Goal: Find specific page/section: Find specific page/section

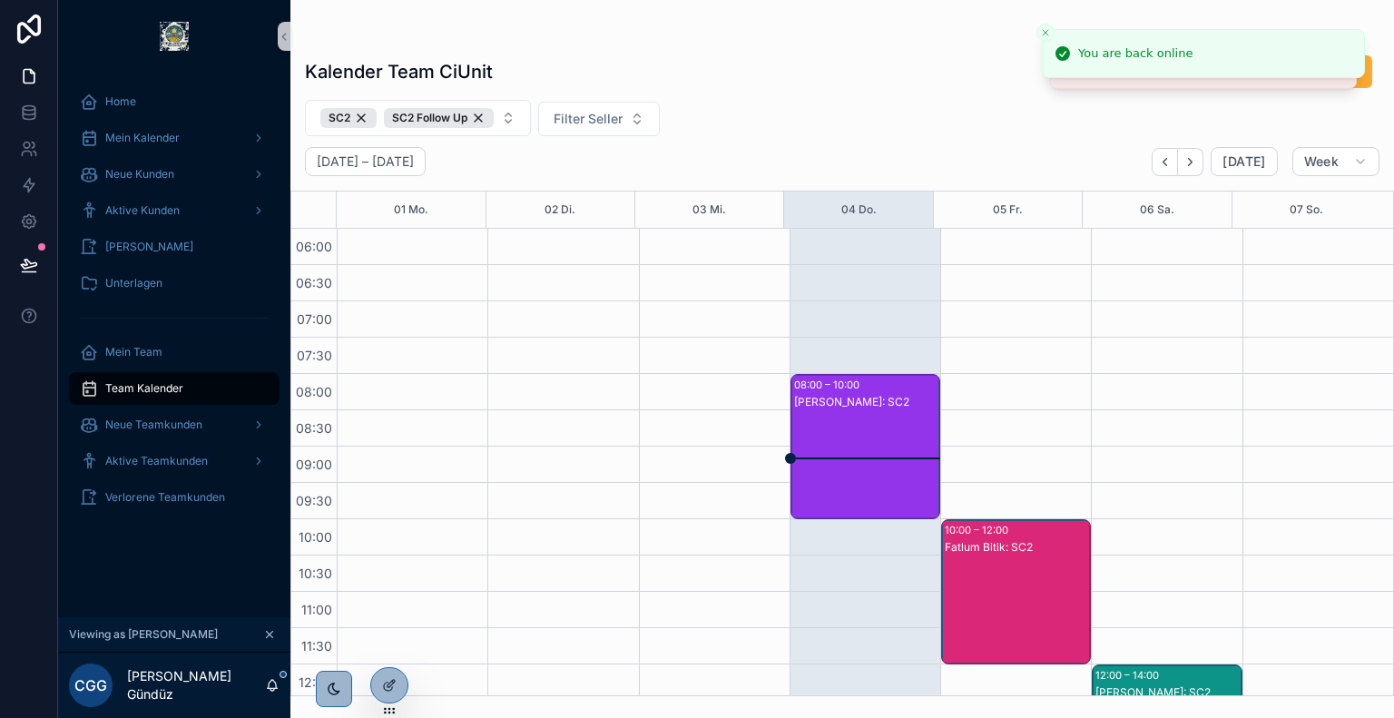
scroll to position [672, 0]
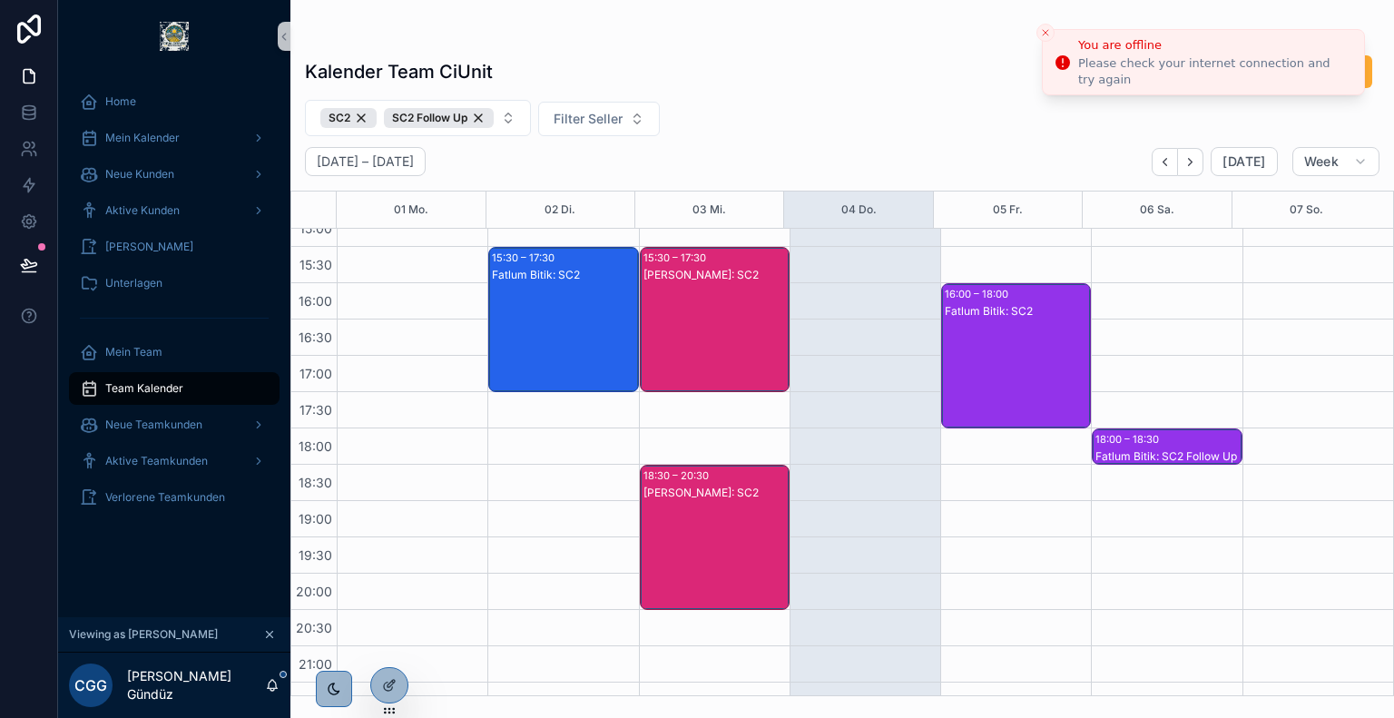
click at [1044, 29] on icon "Close toast" at bounding box center [1045, 32] width 11 height 11
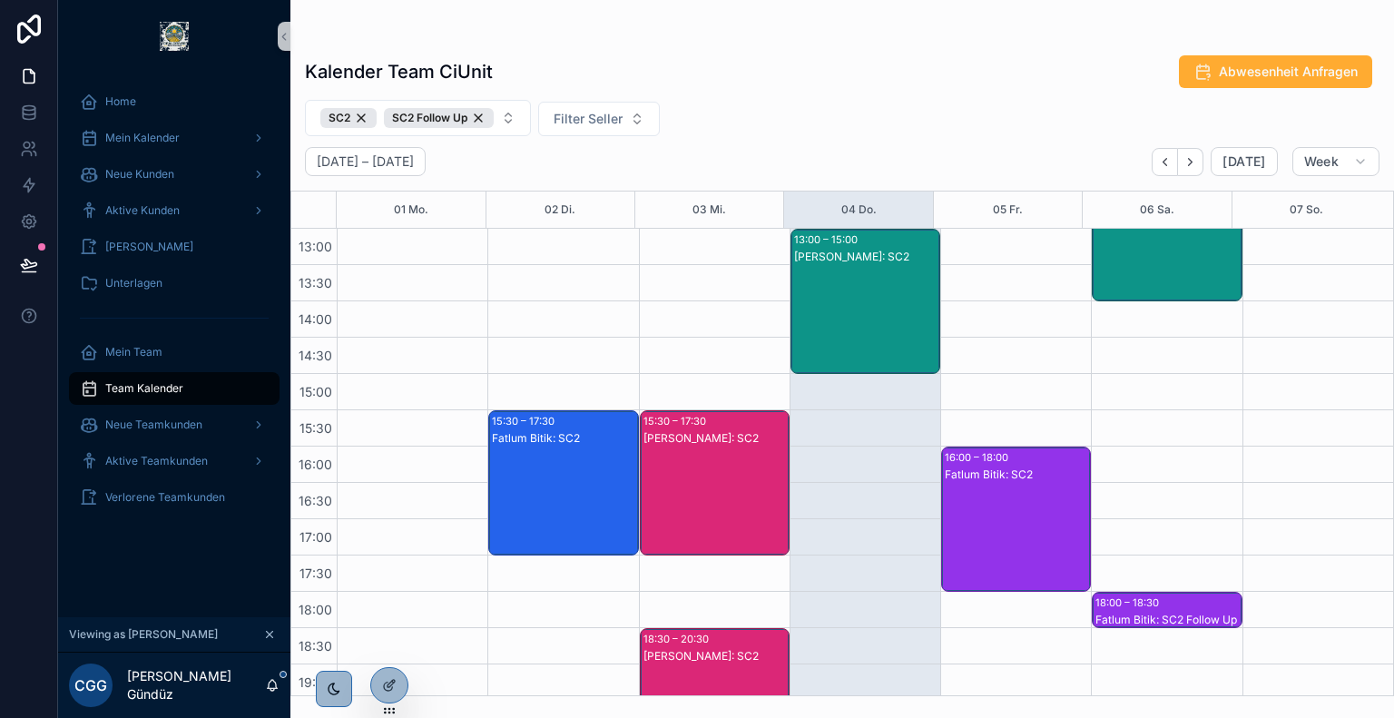
scroll to position [508, 0]
click at [862, 293] on div "[PERSON_NAME]: SC2" at bounding box center [866, 320] width 144 height 142
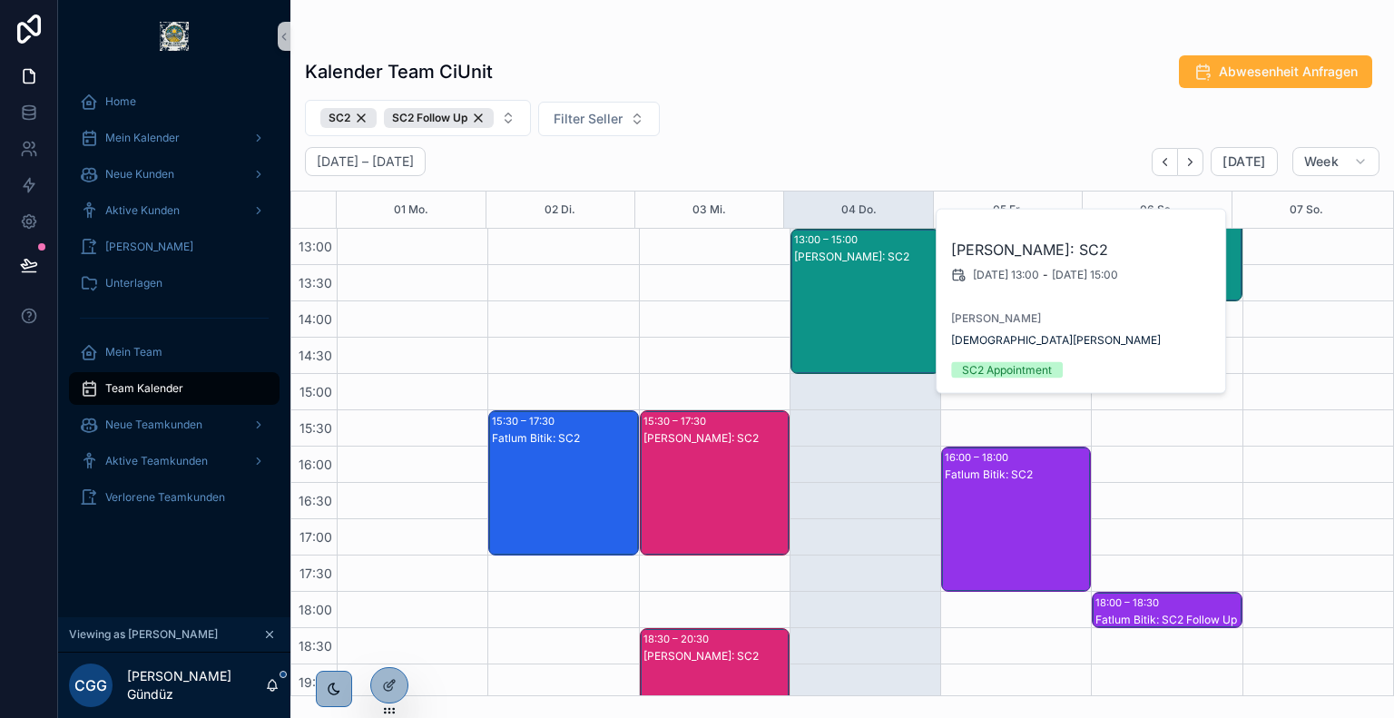
click at [814, 109] on div "SC2 SC2 Follow Up Filter Seller" at bounding box center [842, 118] width 1104 height 36
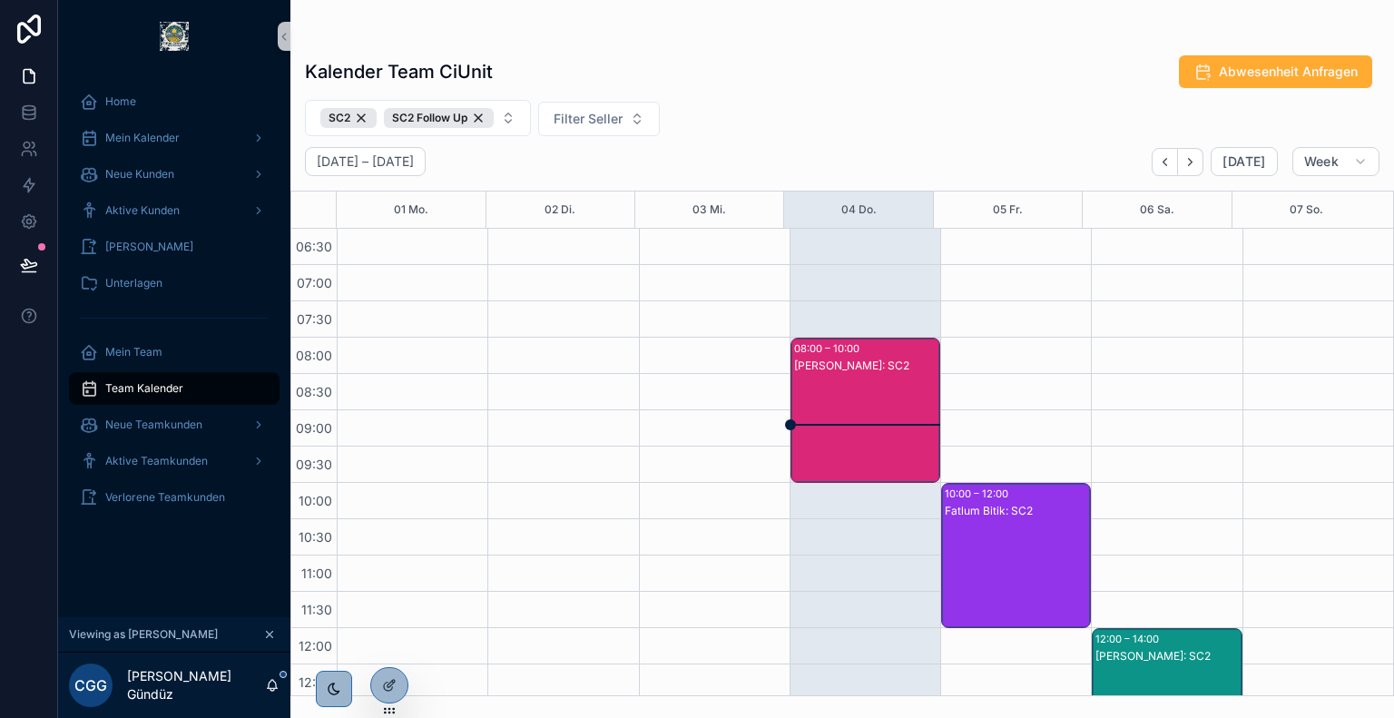
scroll to position [38, 0]
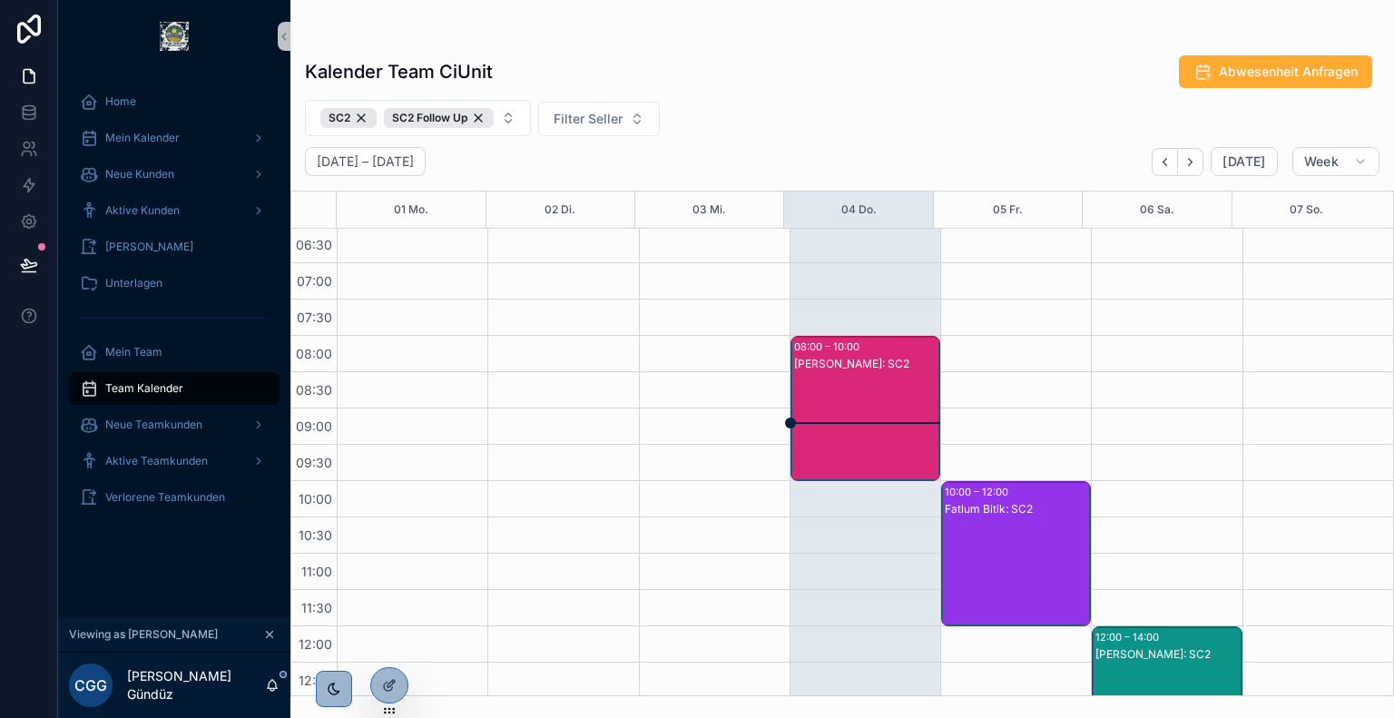
click at [844, 397] on div "[PERSON_NAME]: SC2" at bounding box center [866, 427] width 144 height 142
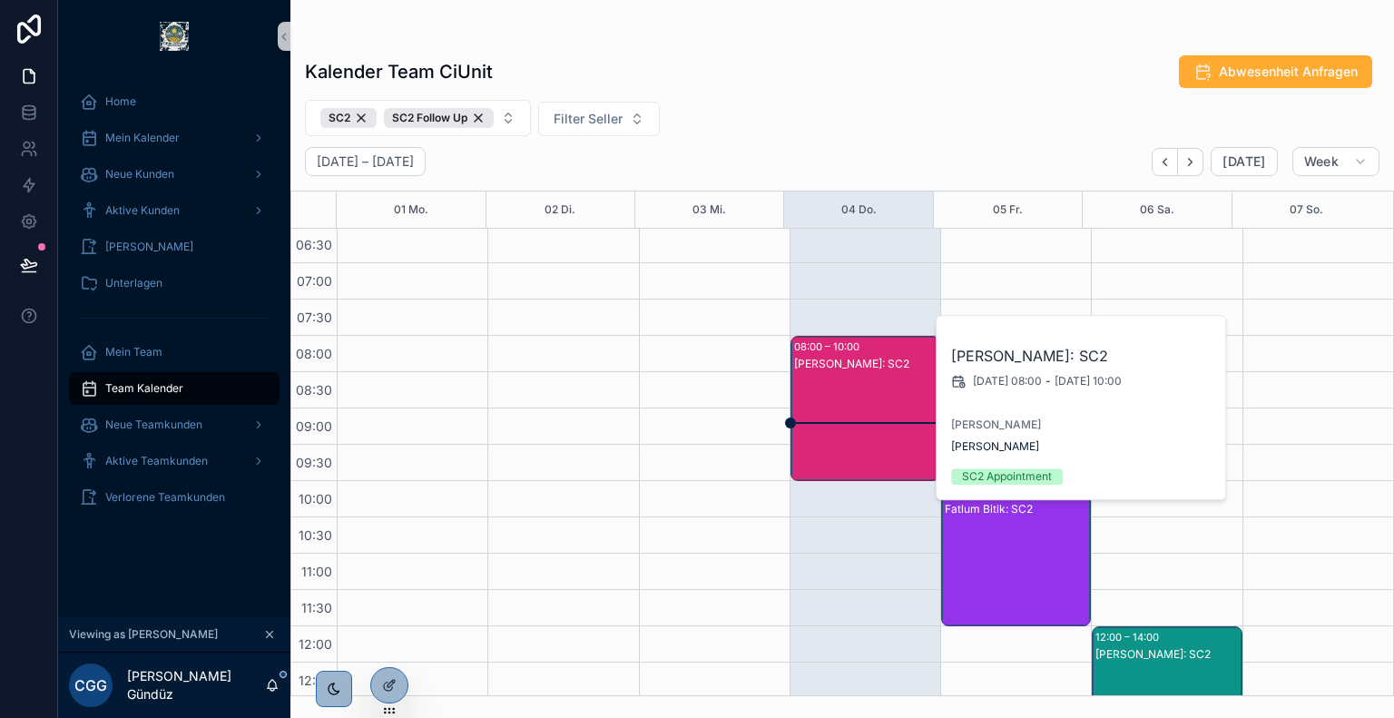
click at [807, 44] on div "Kalender Team CiUnit Abwesenheit Anfragen SC2 SC2 Follow Up Filter Seller [DATE…" at bounding box center [842, 370] width 1104 height 653
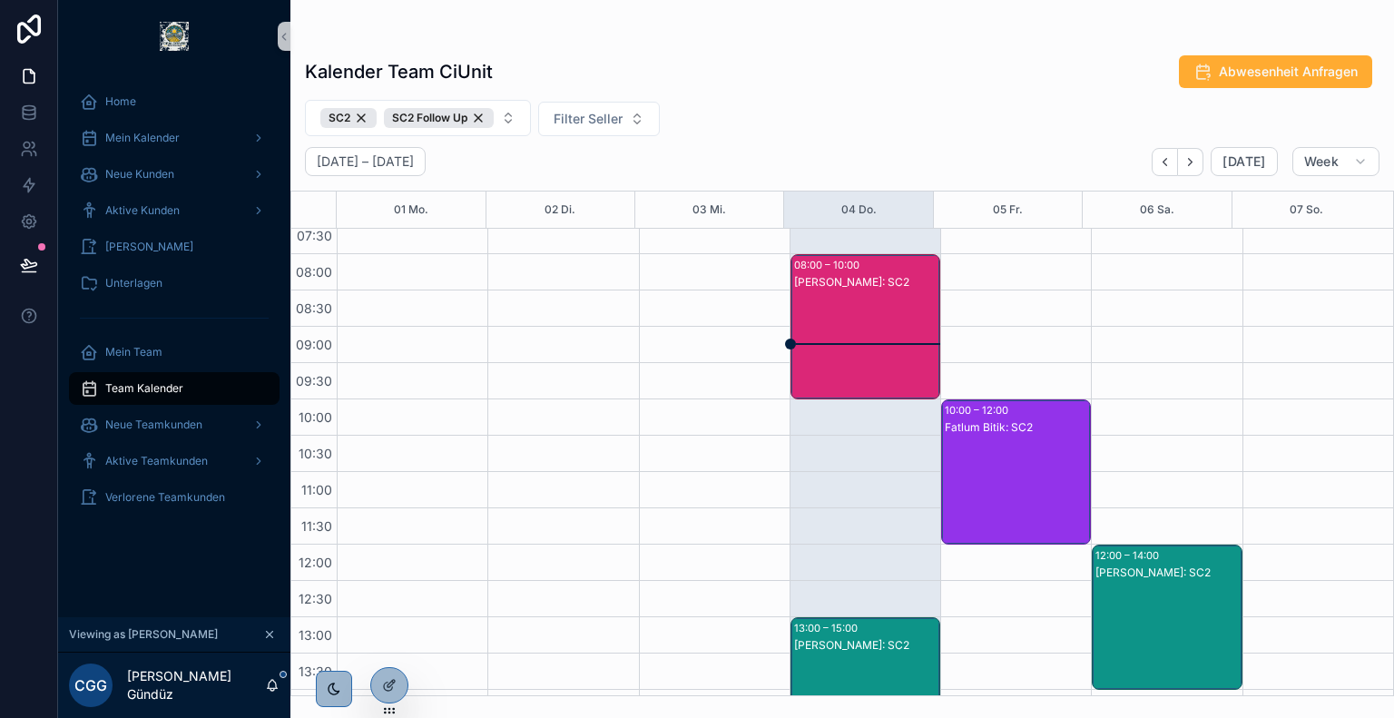
scroll to position [122, 0]
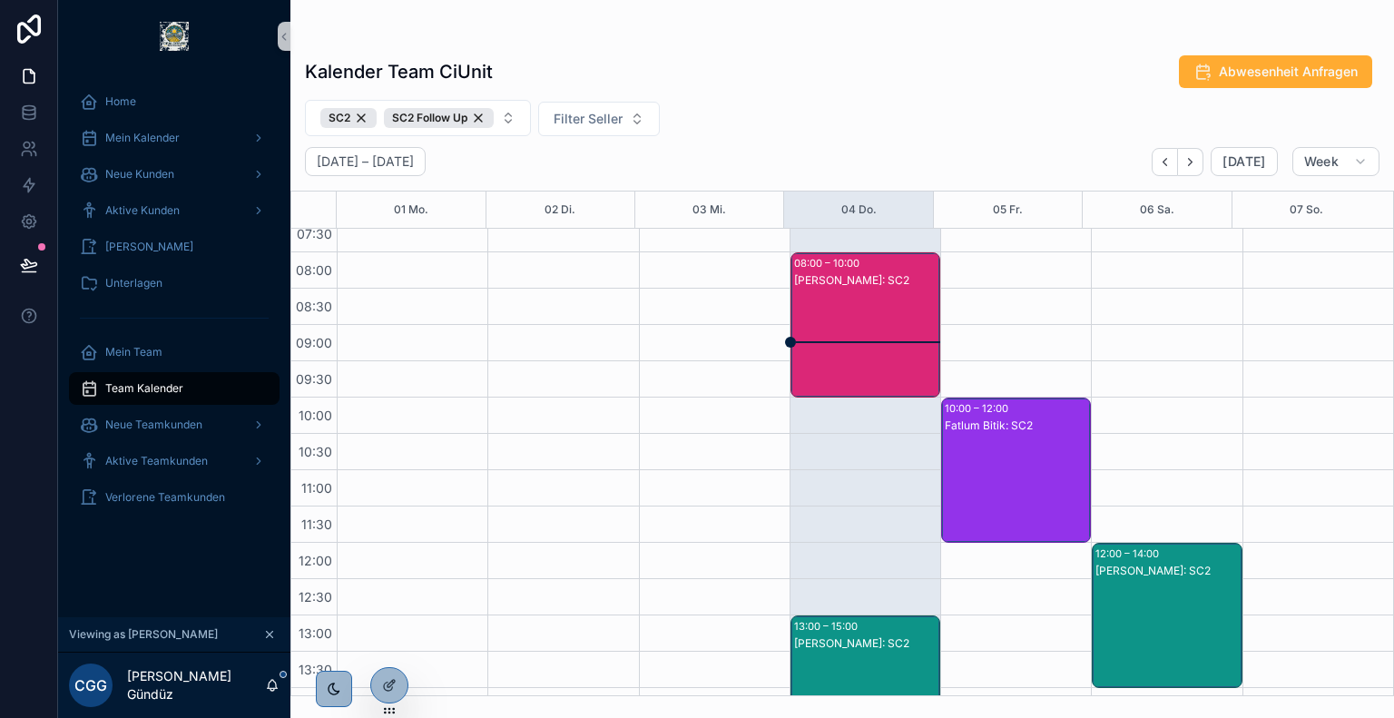
click at [833, 310] on div "[PERSON_NAME]: SC2" at bounding box center [866, 343] width 144 height 142
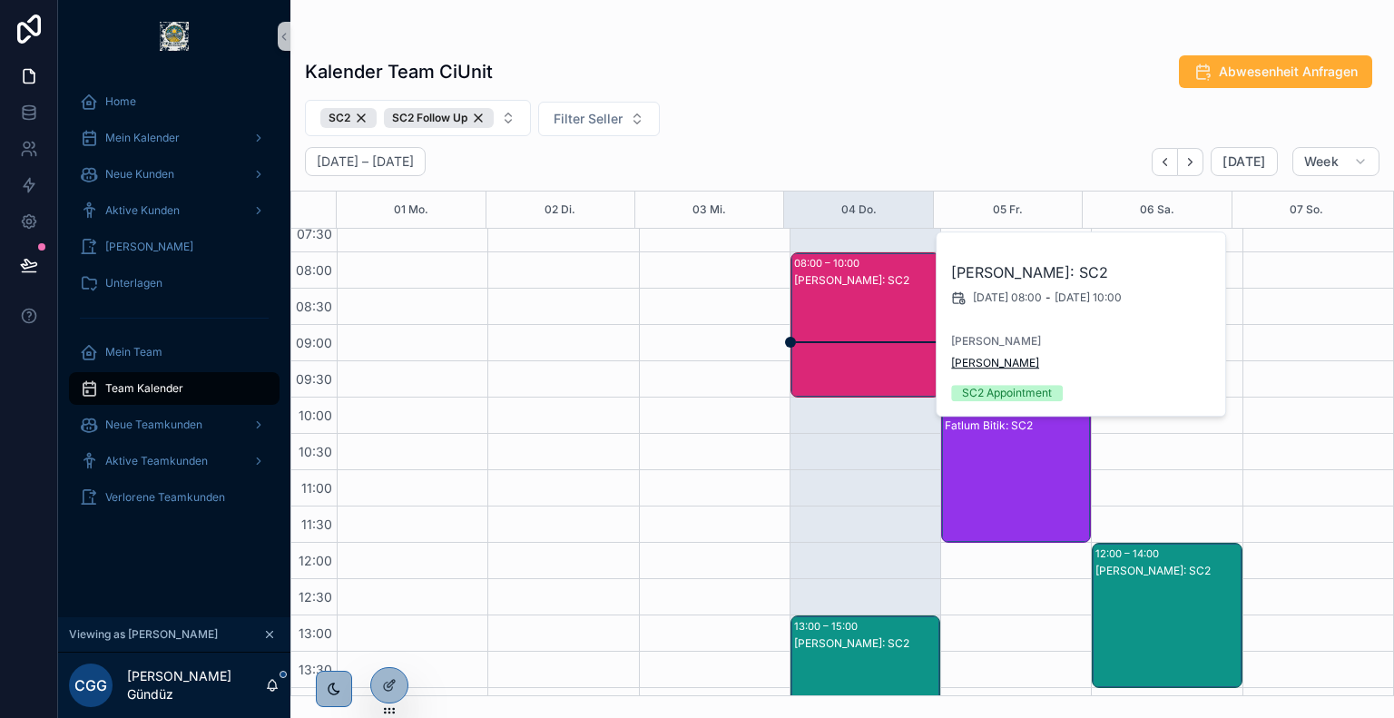
click at [975, 362] on span "[PERSON_NAME]" at bounding box center [995, 363] width 88 height 15
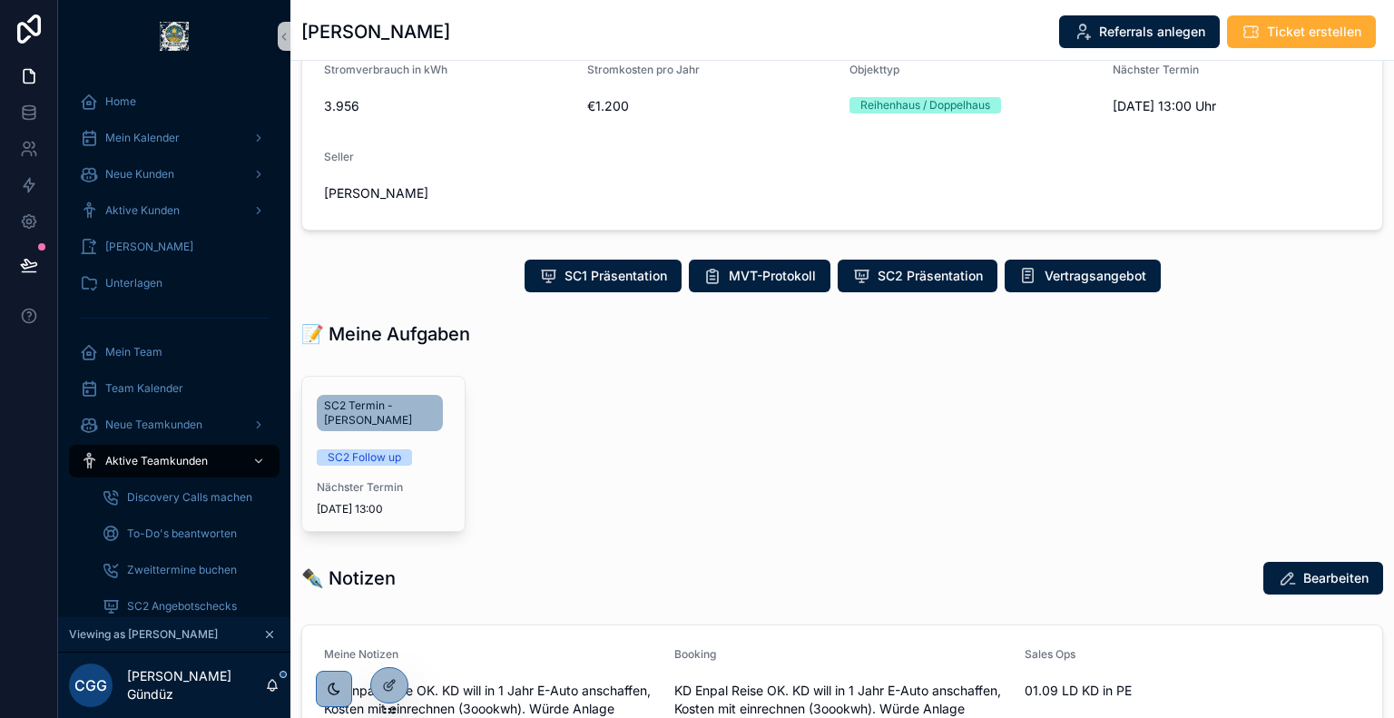
scroll to position [232, 0]
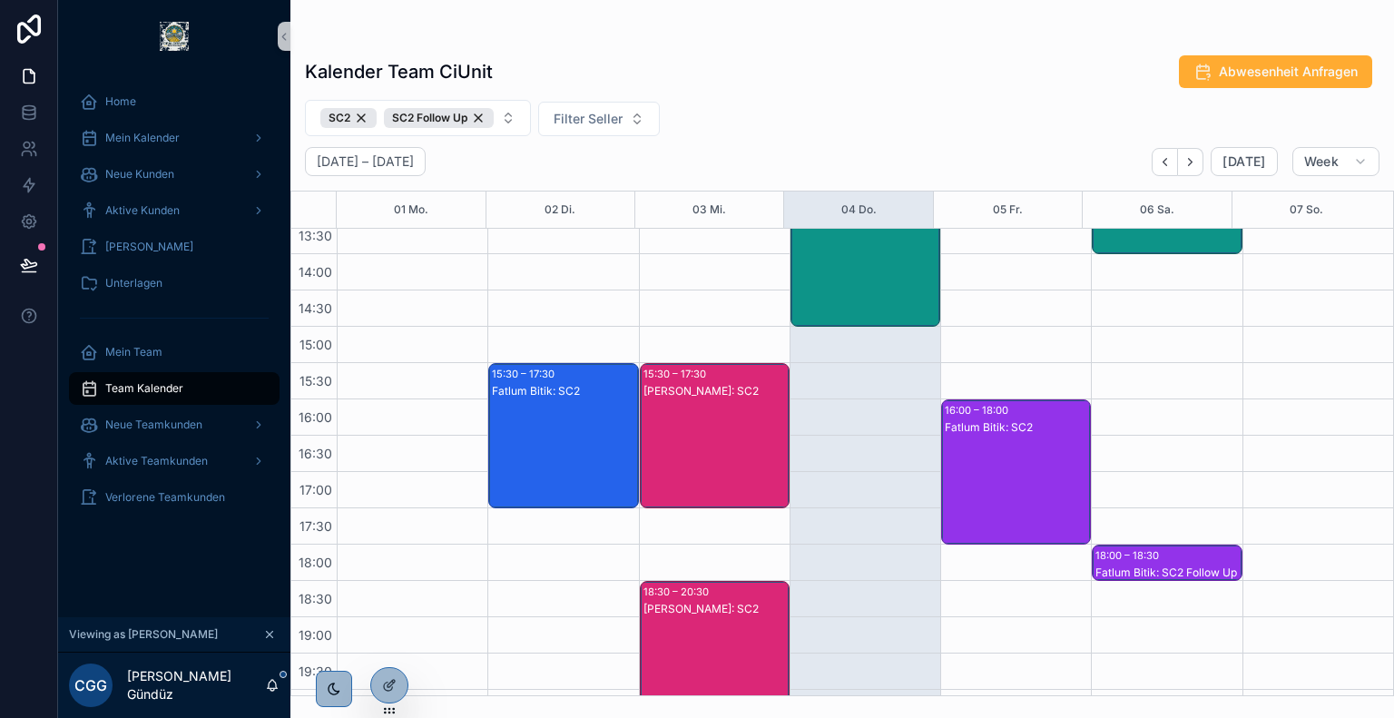
scroll to position [558, 0]
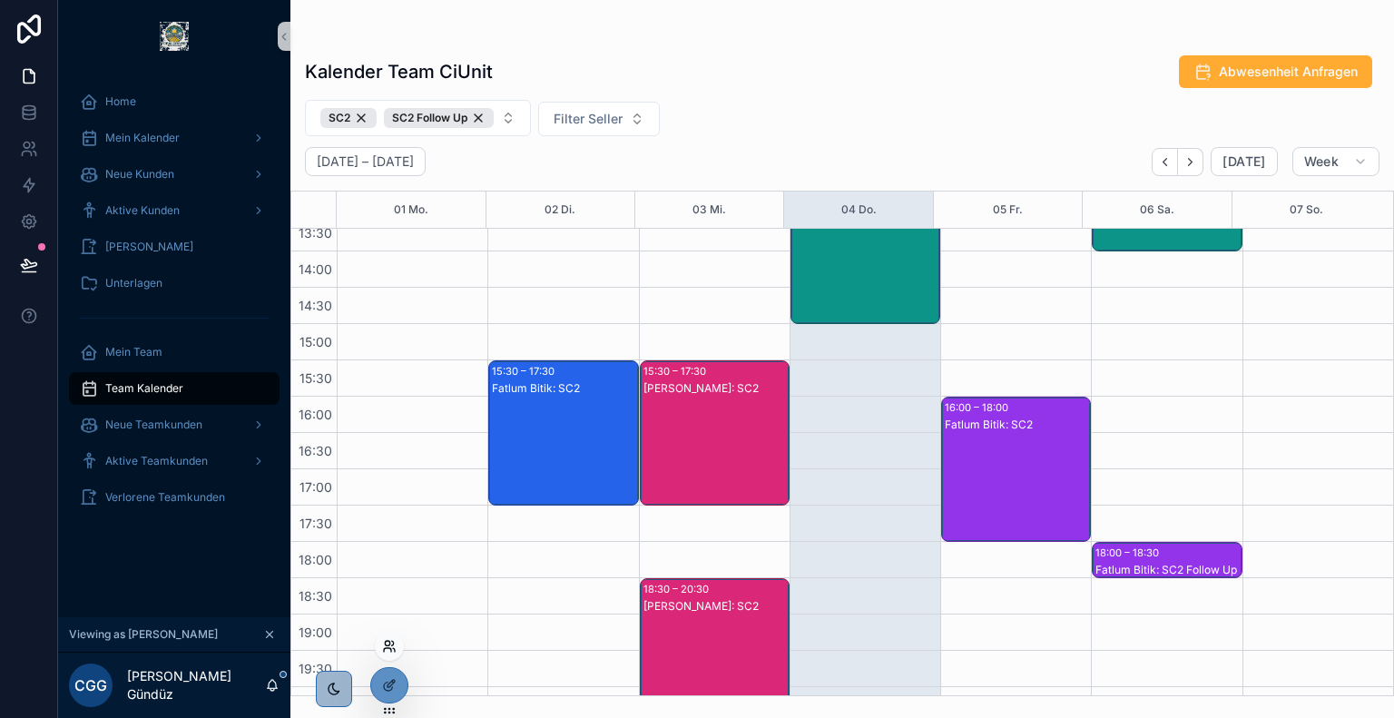
click at [389, 648] on icon at bounding box center [387, 650] width 7 height 4
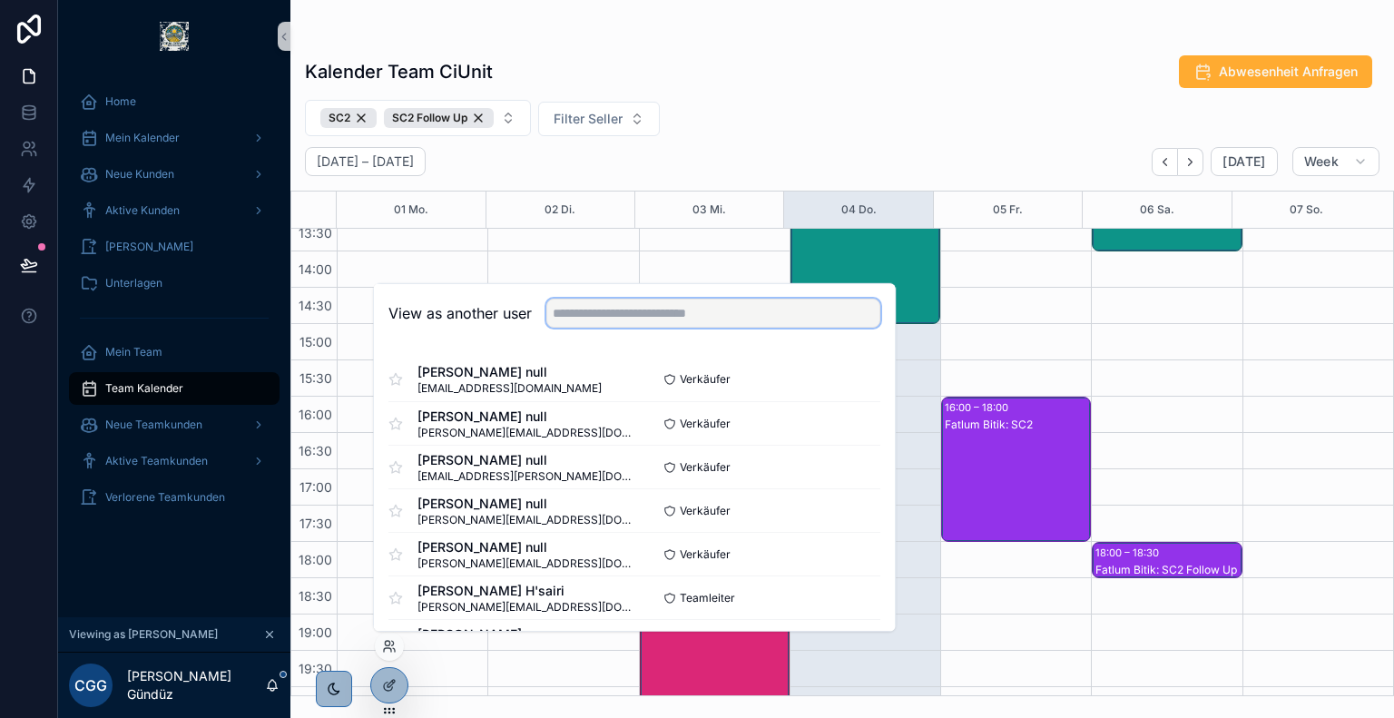
click at [711, 321] on input "text" at bounding box center [713, 313] width 334 height 29
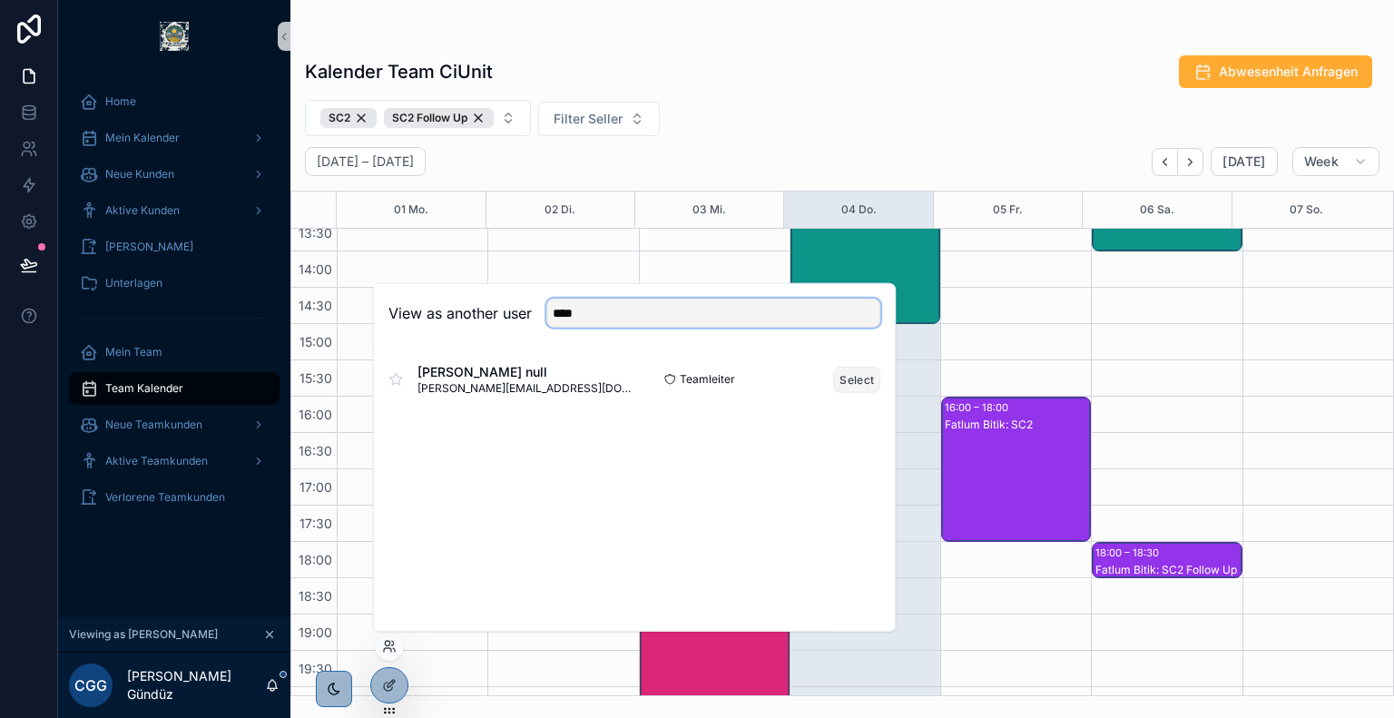
type input "****"
click at [863, 384] on button "Select" at bounding box center [856, 379] width 47 height 26
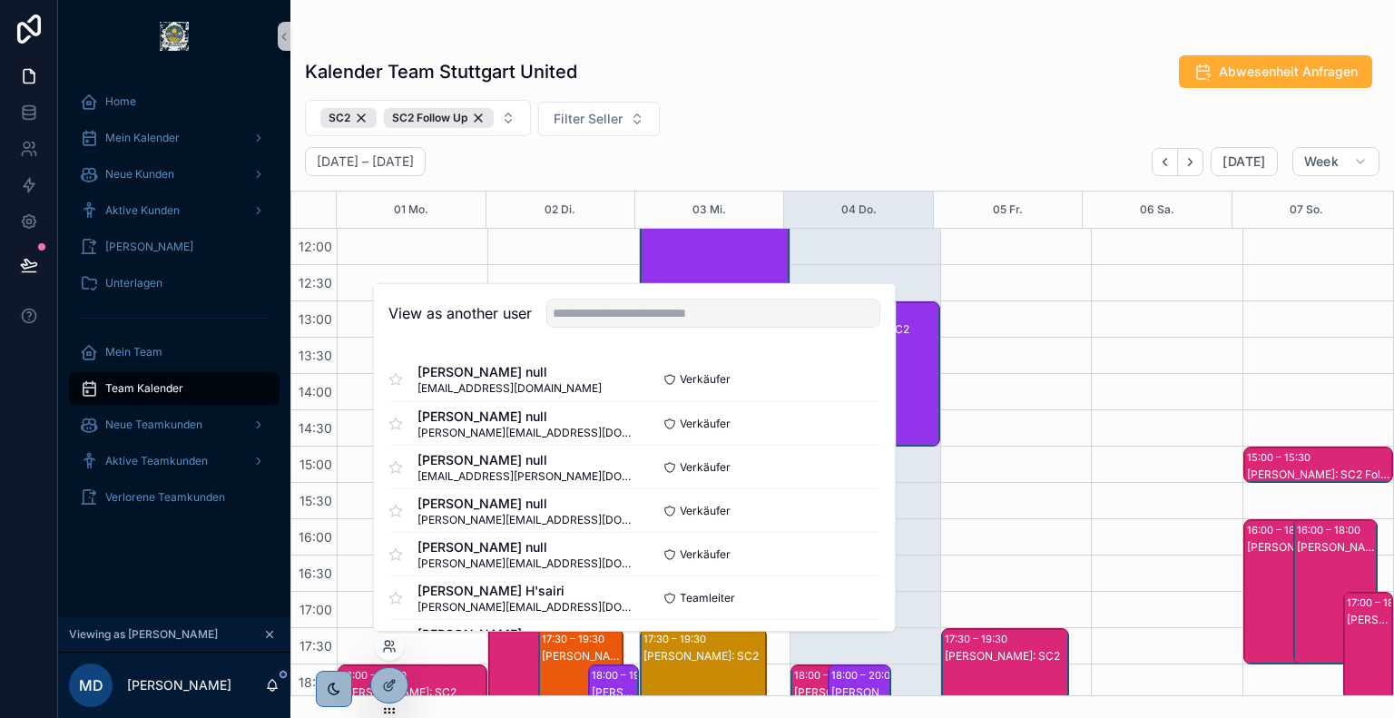
click at [717, 64] on div "Kalender Team Stuttgart United Abwesenheit Anfragen" at bounding box center [842, 71] width 1075 height 34
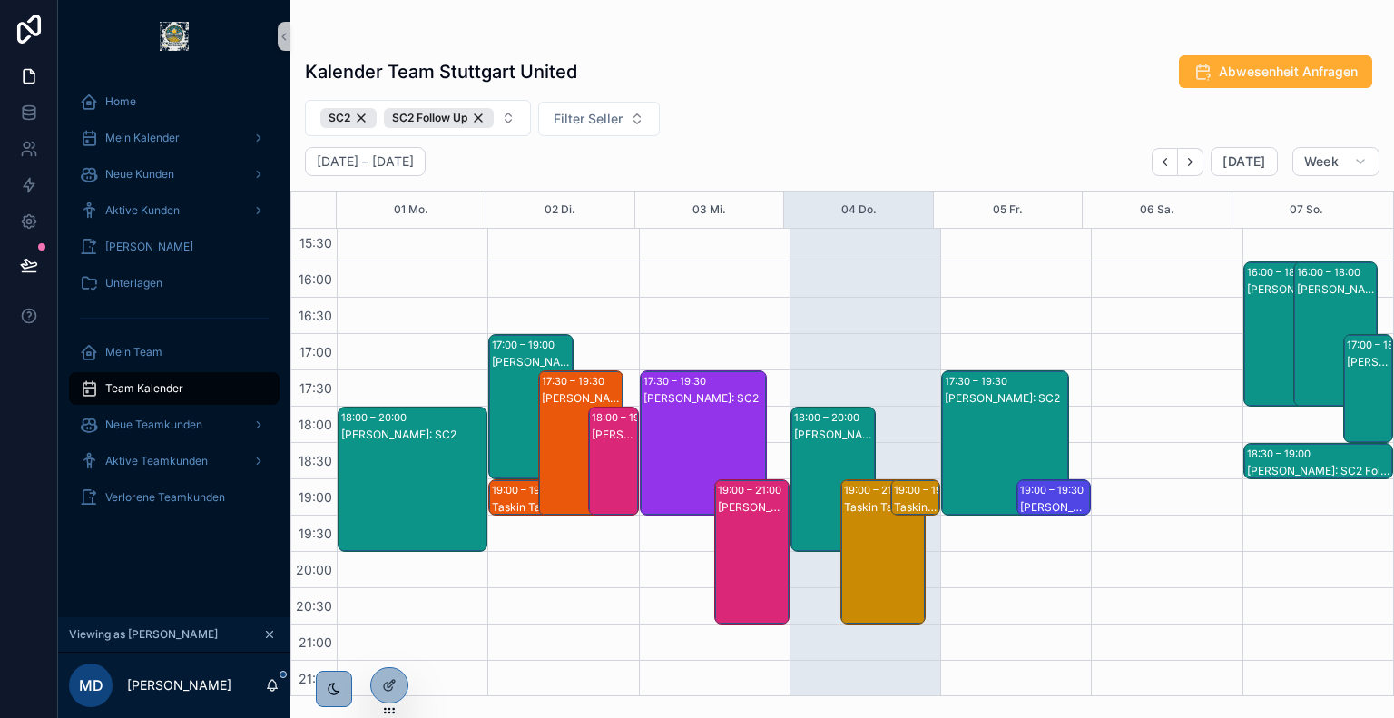
scroll to position [693, 0]
click at [818, 424] on div "18:00 – 20:00" at bounding box center [829, 417] width 70 height 18
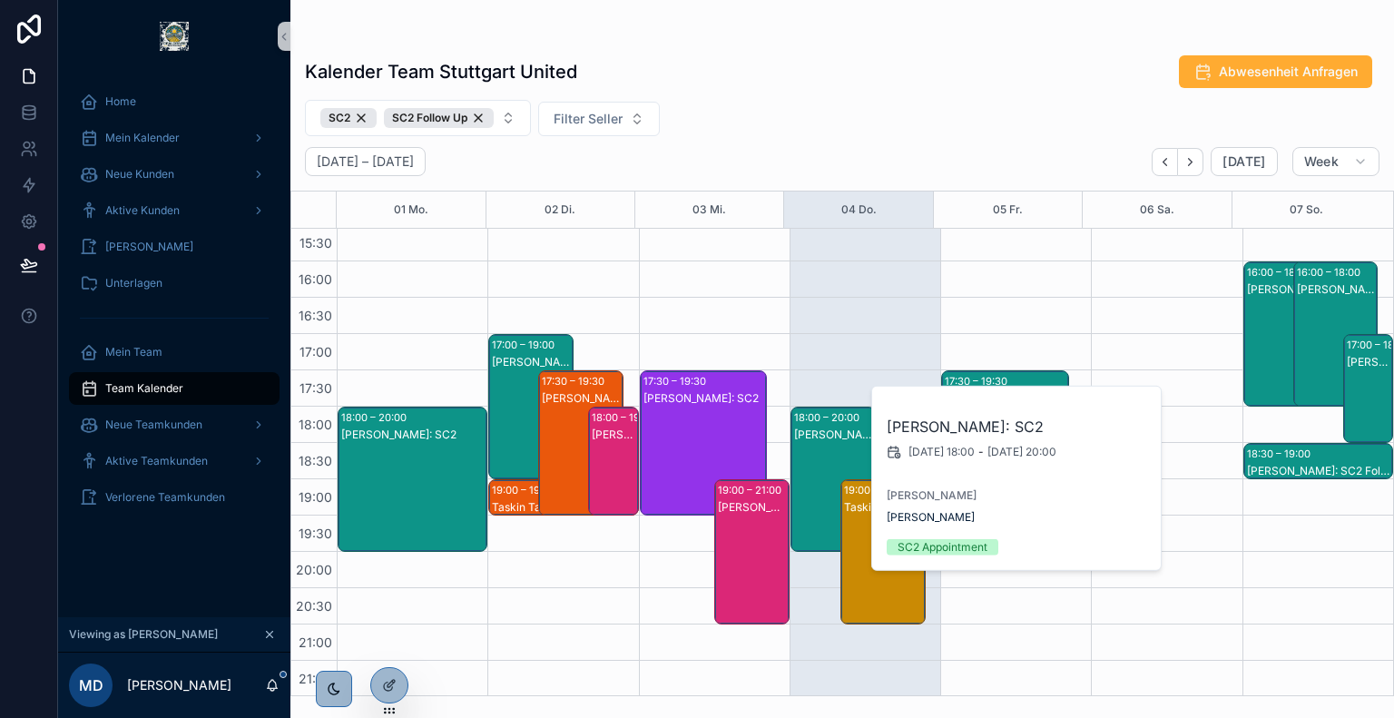
click at [830, 61] on div "Kalender Team Stuttgart United Abwesenheit Anfragen" at bounding box center [842, 71] width 1075 height 34
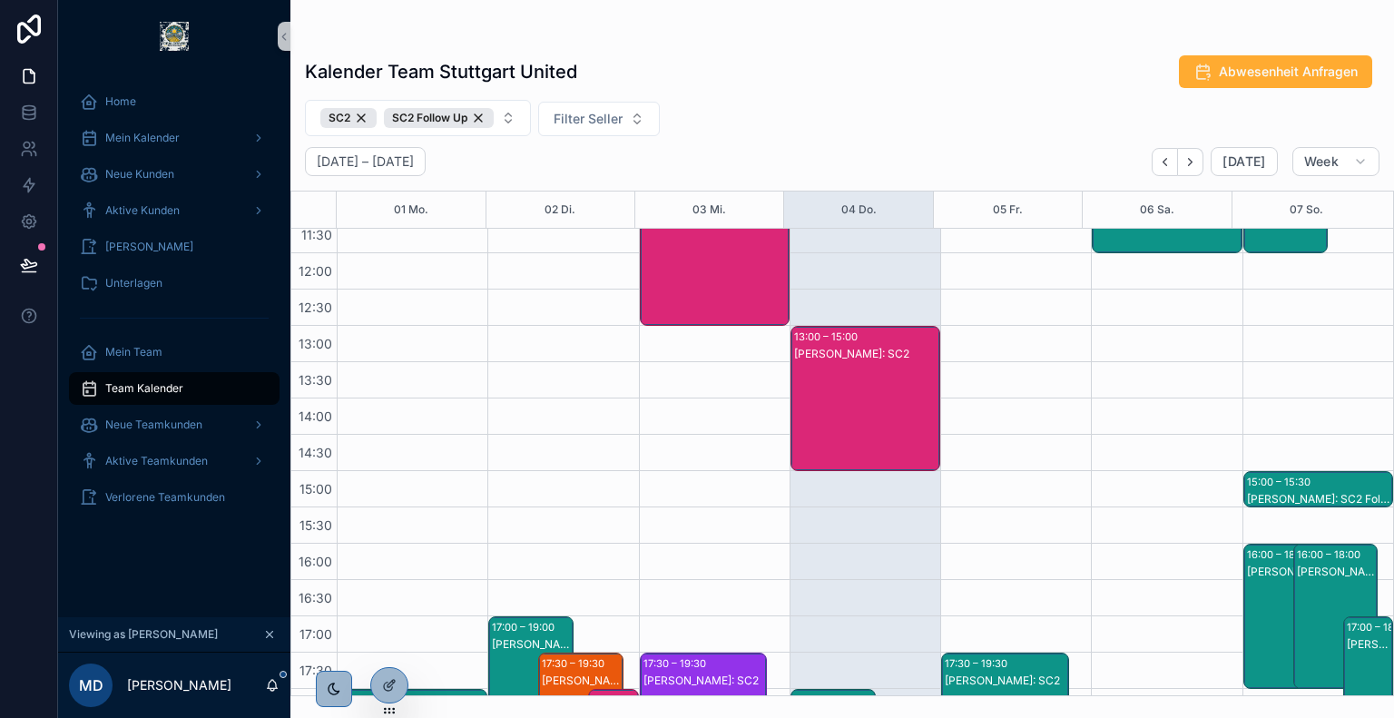
scroll to position [410, 0]
